Goal: Information Seeking & Learning: Find specific page/section

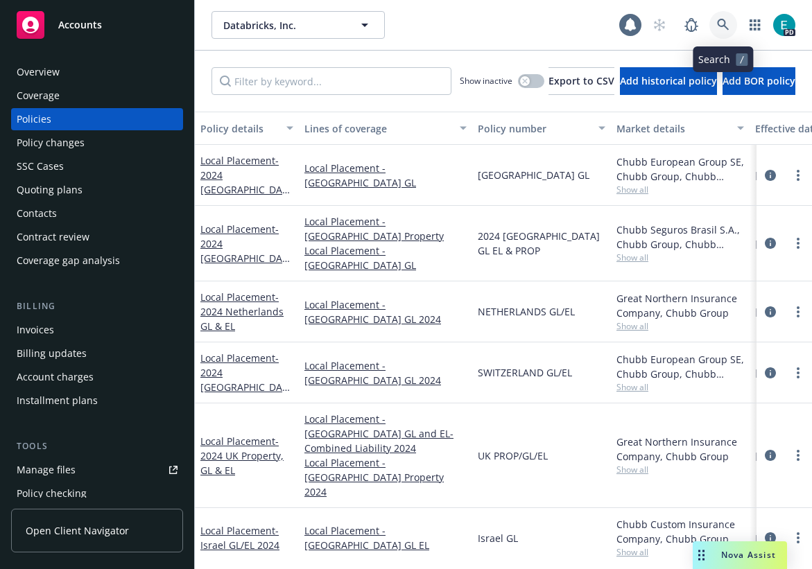
click at [719, 20] on icon at bounding box center [723, 25] width 12 height 12
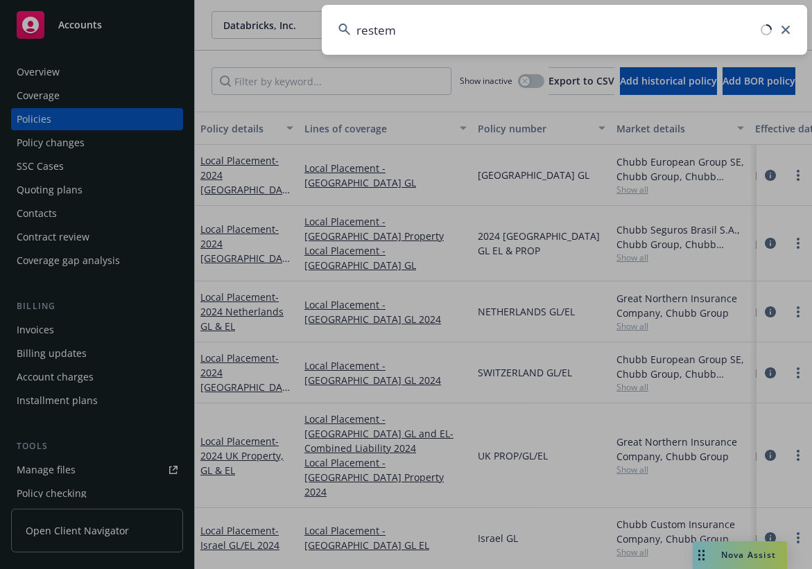
type input "restem"
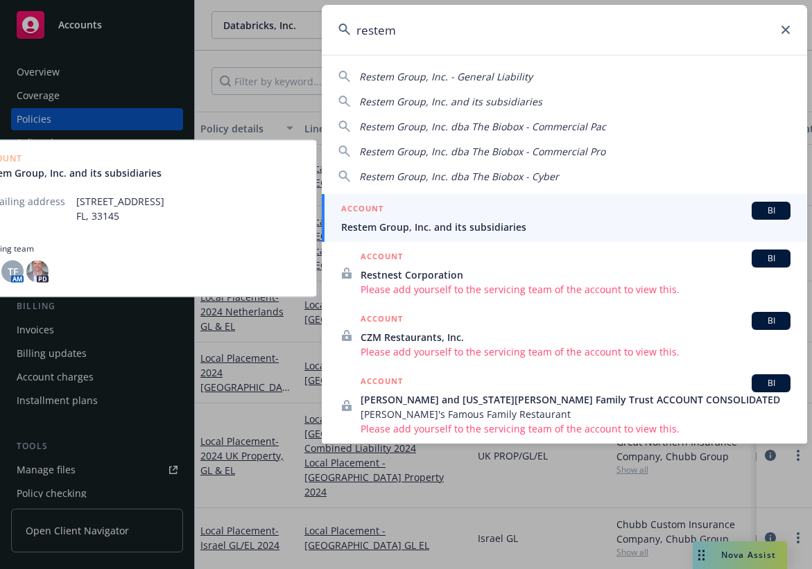
click at [414, 220] on span "Restem Group, Inc. and its subsidiaries" at bounding box center [565, 227] width 449 height 15
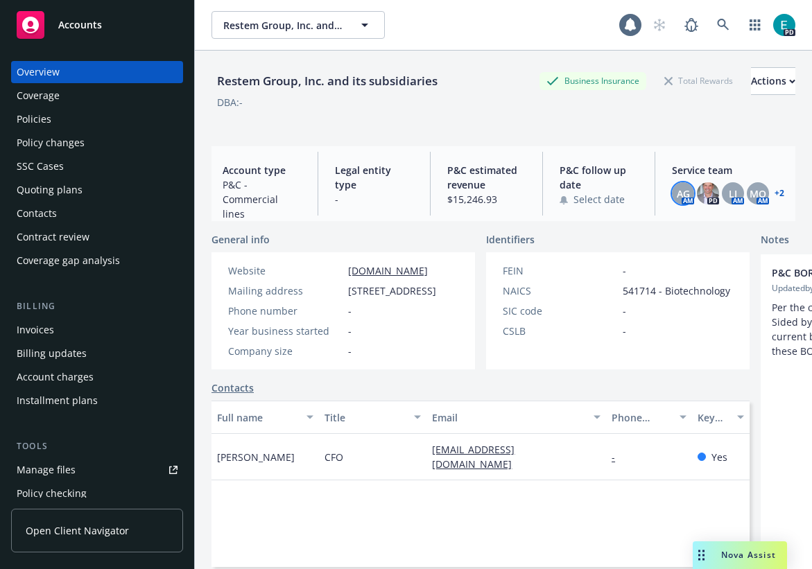
click at [677, 191] on span "AG" at bounding box center [683, 194] width 13 height 15
click at [729, 194] on span "LI" at bounding box center [733, 194] width 8 height 15
click at [750, 194] on span "MQ" at bounding box center [758, 194] width 17 height 15
click at [775, 192] on link "+ 2" at bounding box center [780, 193] width 10 height 8
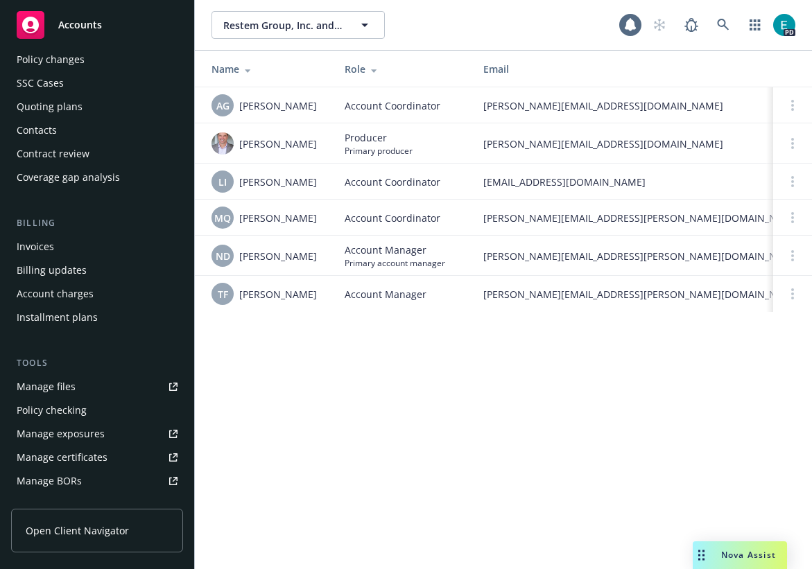
scroll to position [57, 0]
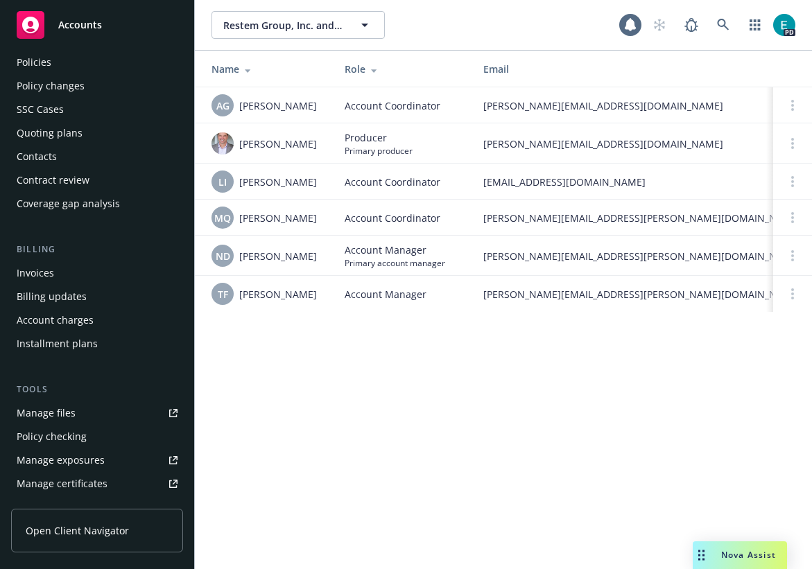
click at [58, 65] on div "Policies" at bounding box center [97, 62] width 161 height 22
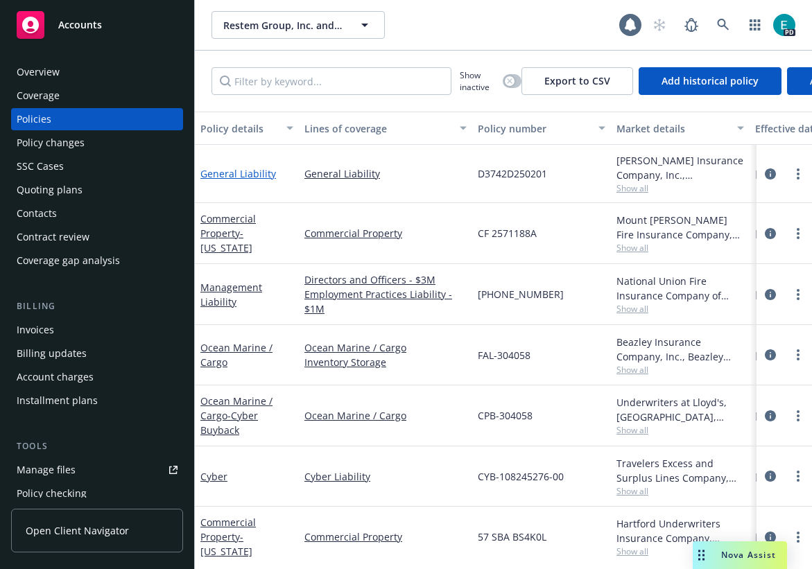
click at [241, 178] on link "General Liability" at bounding box center [238, 173] width 76 height 13
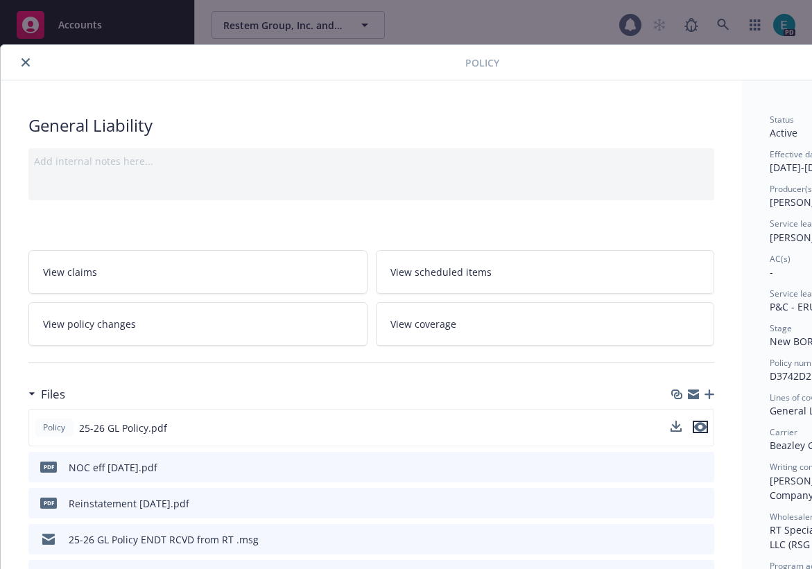
click at [703, 425] on icon "preview file" at bounding box center [700, 427] width 12 height 10
